Goal: Navigation & Orientation: Find specific page/section

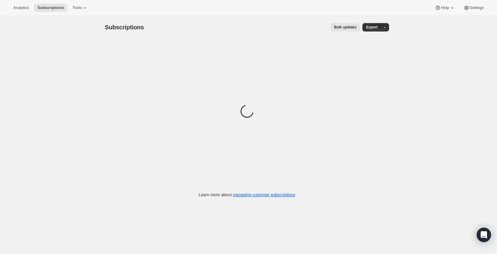
click at [17, 3] on div "Analytics Subscriptions Tools Help Settings" at bounding box center [248, 8] width 497 height 16
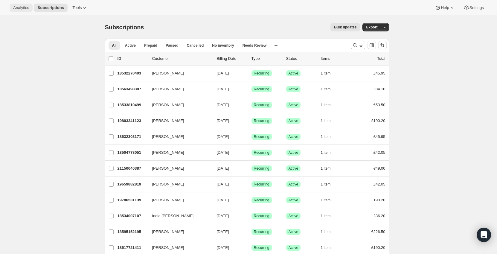
click at [20, 8] on span "Analytics" at bounding box center [21, 7] width 16 height 5
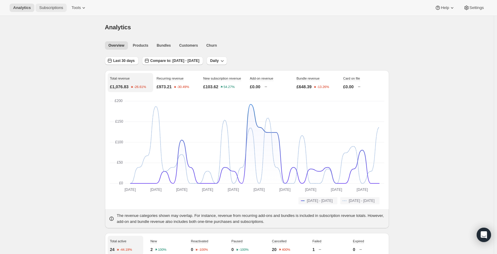
click at [39, 6] on span "Subscriptions" at bounding box center [51, 7] width 24 height 5
